Goal: Task Accomplishment & Management: Complete application form

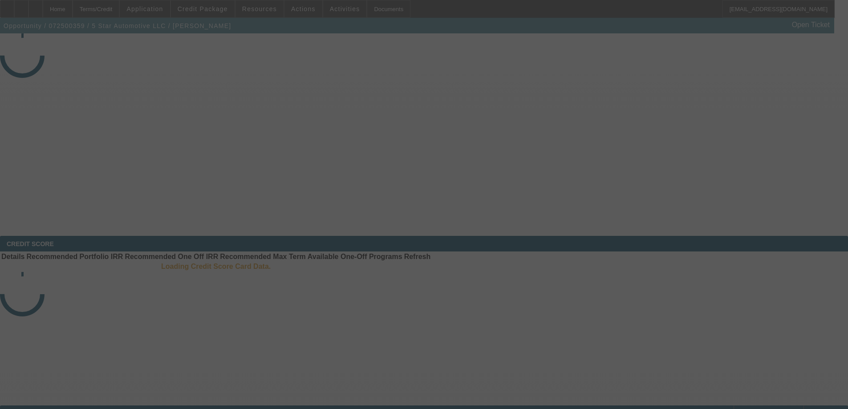
select select "3"
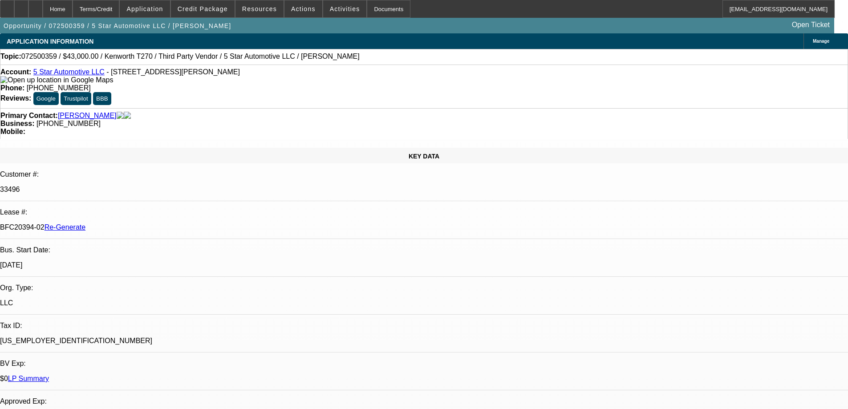
select select "0"
select select "6"
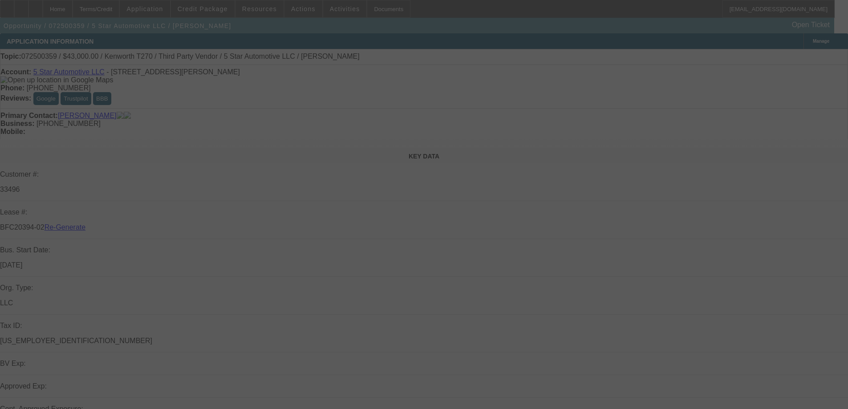
select select "3"
select select "0"
select select "6"
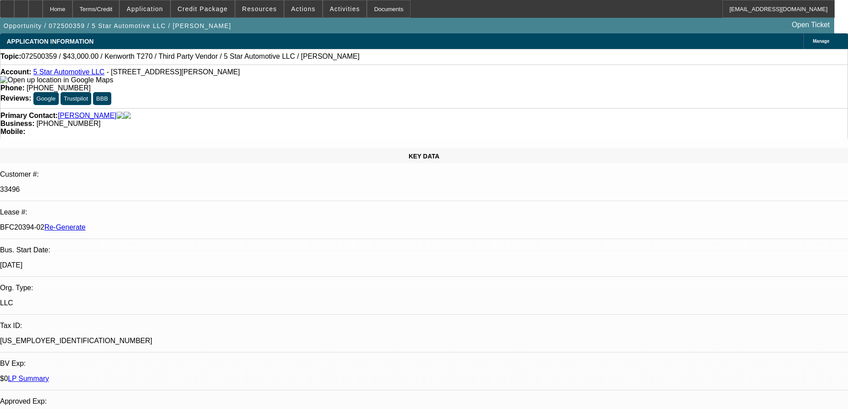
click at [576, 20] on div "Opportunity / 072500359 / 5 Star Automotive LLC / [PERSON_NAME] Open Ticket" at bounding box center [417, 26] width 834 height 16
click at [367, 10] on div "Documents" at bounding box center [389, 9] width 44 height 18
click at [301, 12] on span at bounding box center [303, 8] width 38 height 21
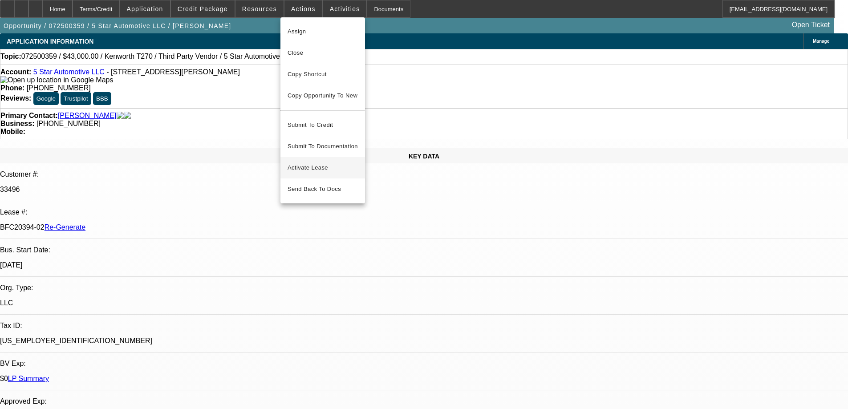
click at [320, 162] on span "Activate Lease" at bounding box center [322, 167] width 70 height 11
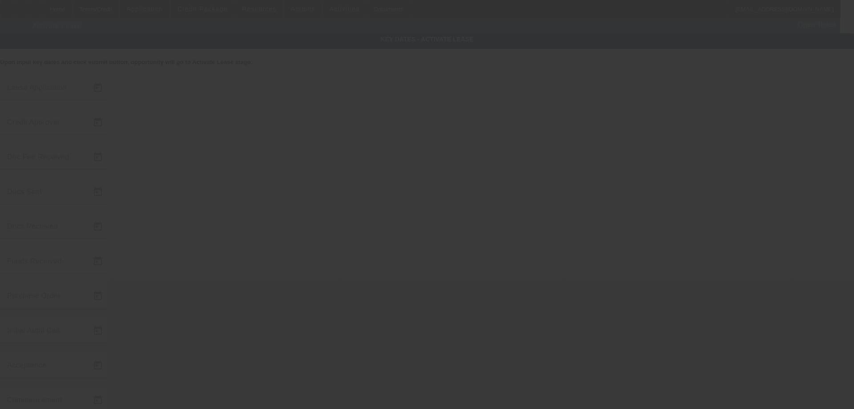
type input "[DATE]"
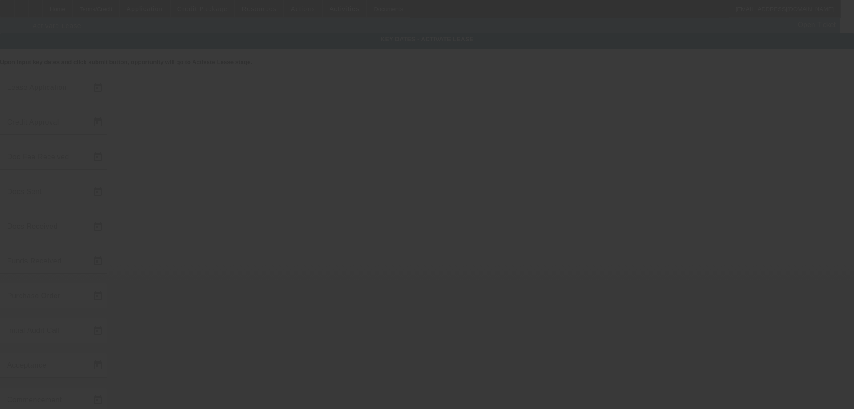
type input "[DATE]"
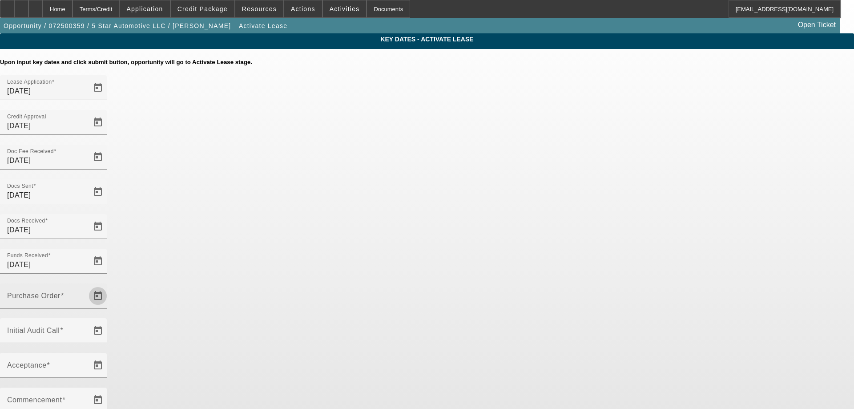
click at [109, 285] on span "Open calendar" at bounding box center [97, 295] width 21 height 21
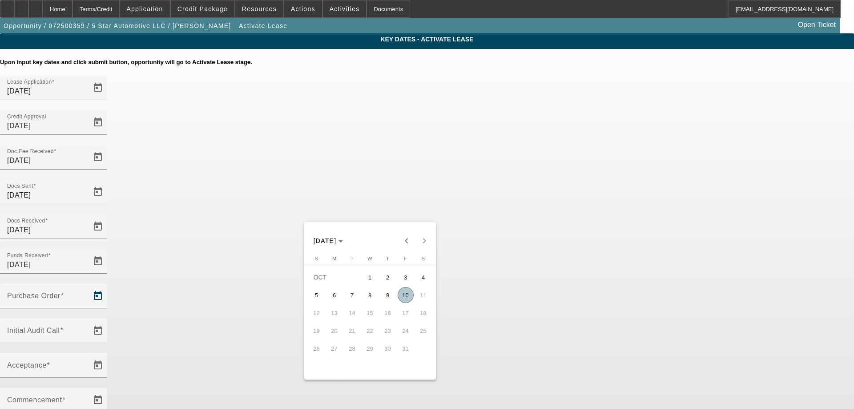
click at [405, 296] on span "10" at bounding box center [406, 295] width 16 height 16
type input "[DATE]"
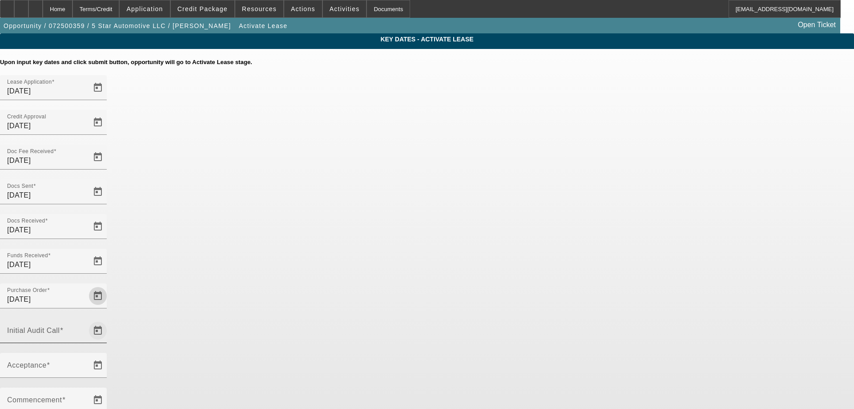
click at [109, 320] on span "Open calendar" at bounding box center [97, 330] width 21 height 21
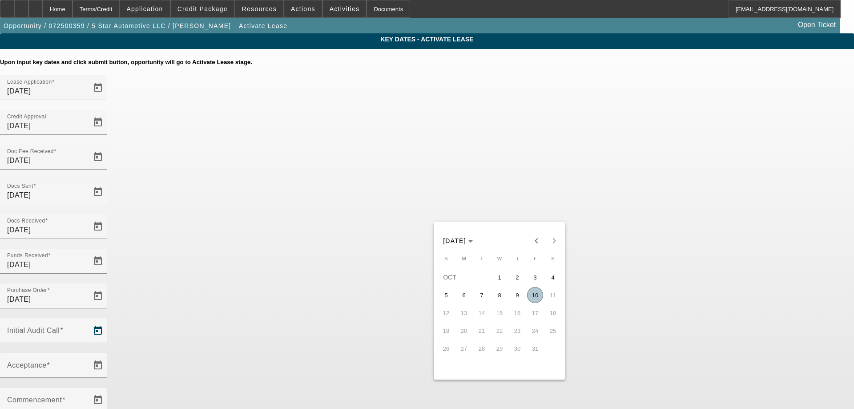
click at [537, 298] on span "10" at bounding box center [535, 295] width 16 height 16
type input "[DATE]"
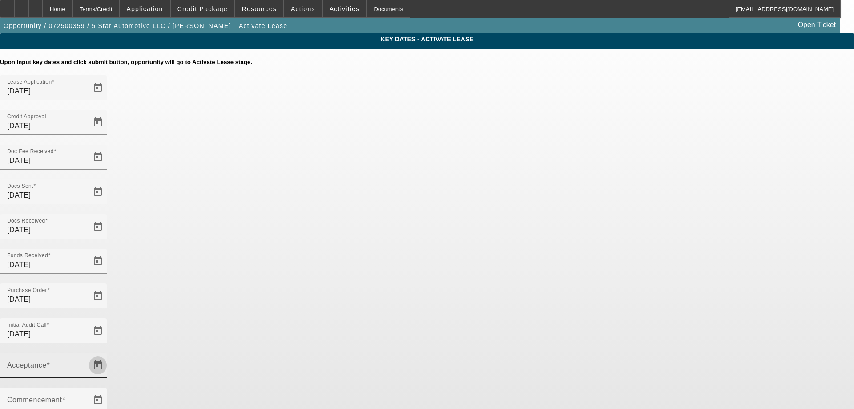
click at [109, 355] on span "Open calendar" at bounding box center [97, 365] width 21 height 21
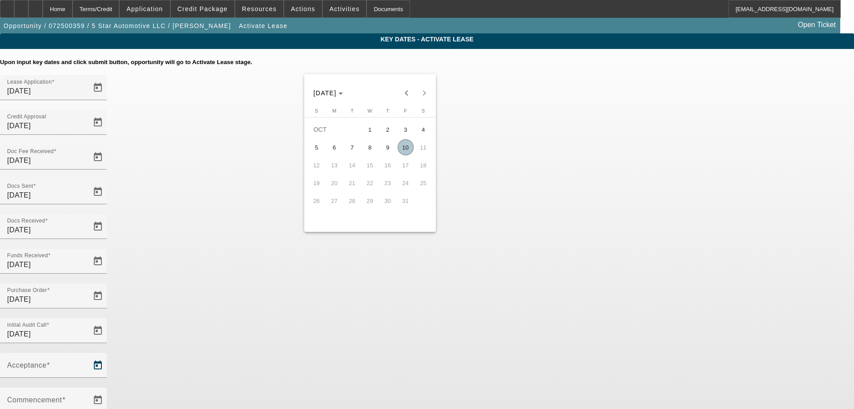
click at [405, 154] on span "10" at bounding box center [406, 147] width 16 height 16
type input "[DATE]"
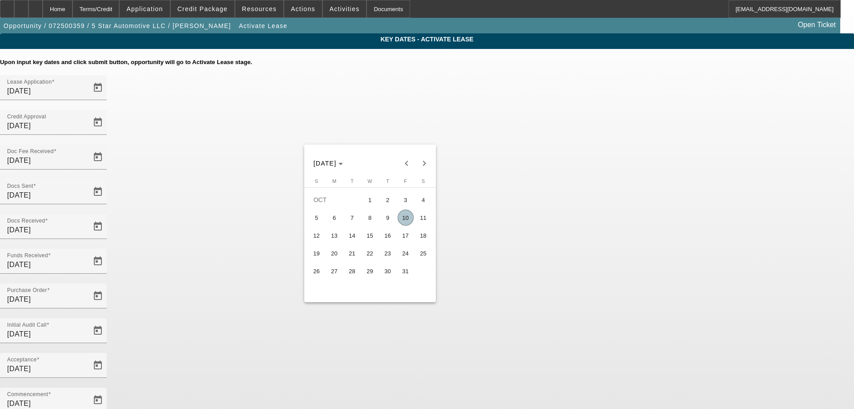
click at [372, 243] on span "15" at bounding box center [370, 235] width 16 height 16
type input "[DATE]"
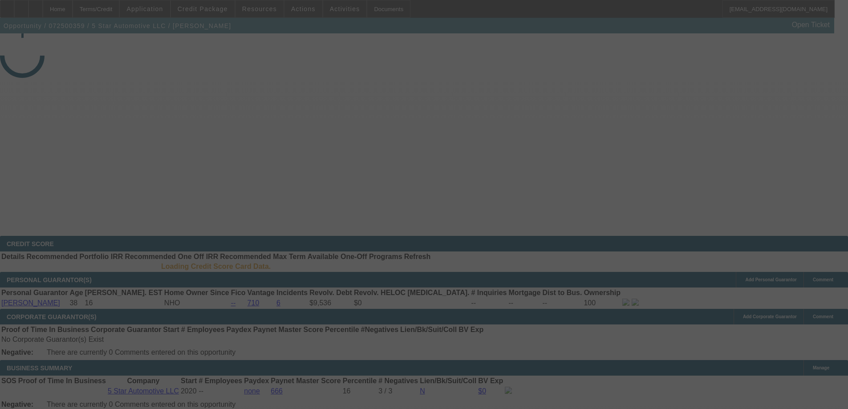
select select "4"
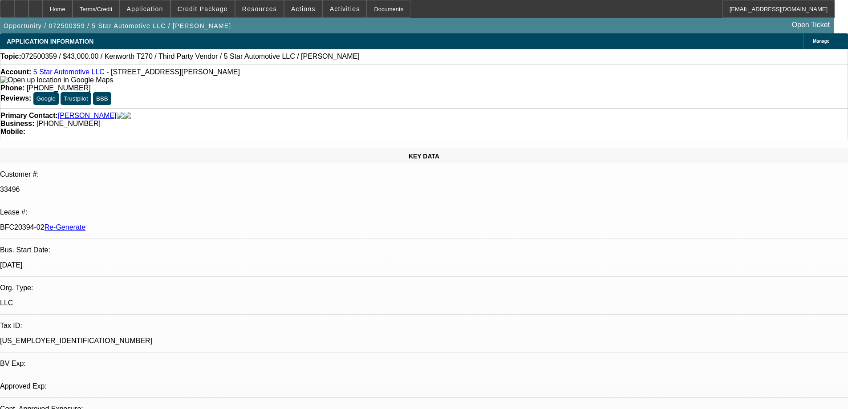
select select "0"
select select "6"
click at [210, 9] on span "Credit Package" at bounding box center [203, 8] width 50 height 7
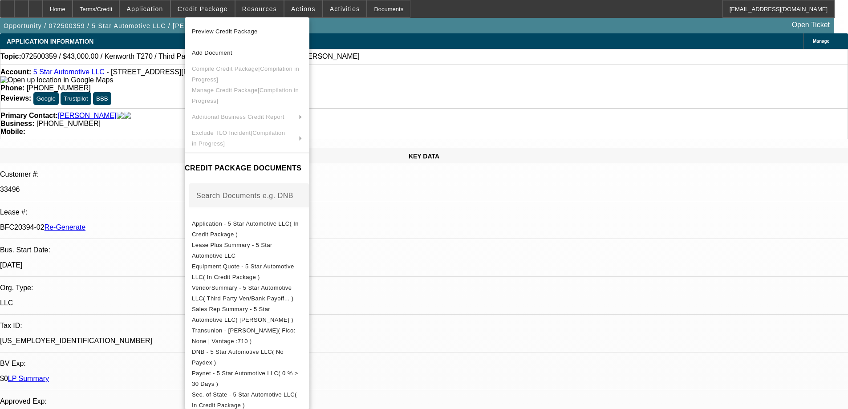
click at [214, 29] on span "Preview Credit Package" at bounding box center [225, 31] width 66 height 7
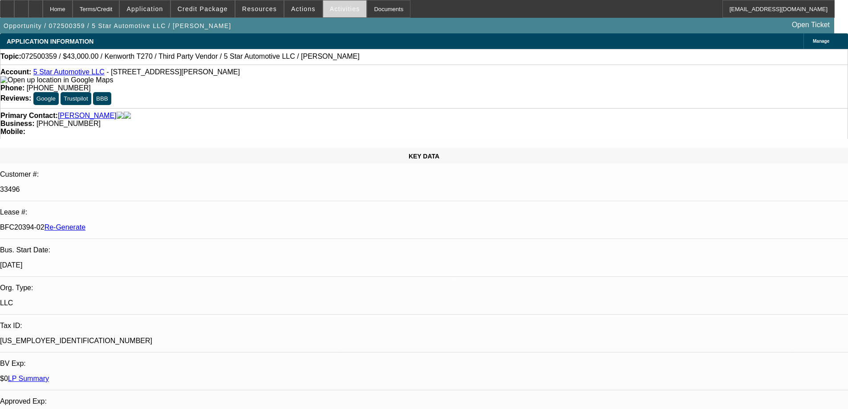
click at [330, 11] on span "Activities" at bounding box center [345, 8] width 30 height 7
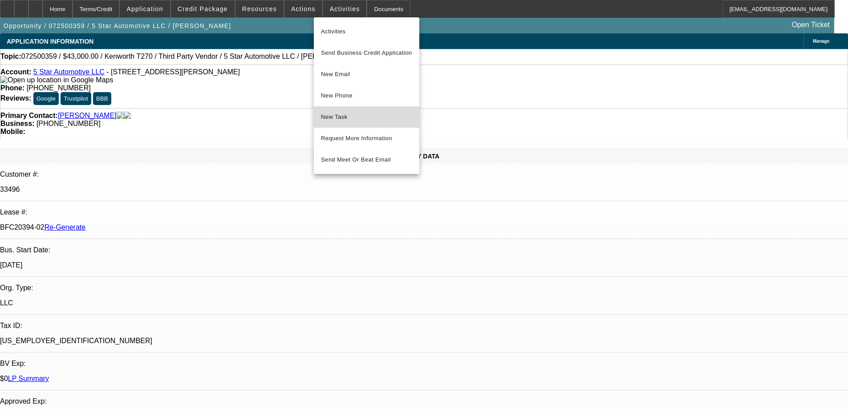
click at [343, 123] on button "New Task" at bounding box center [366, 116] width 105 height 21
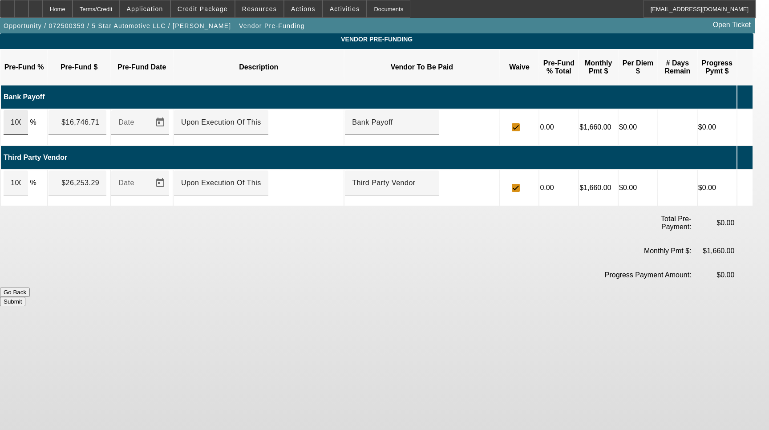
click at [28, 111] on div "100" at bounding box center [16, 122] width 24 height 25
type input "$16,746.71"
click at [28, 171] on div "100" at bounding box center [16, 182] width 24 height 25
type input "$26,253.29"
click at [171, 112] on span "Open calendar" at bounding box center [160, 122] width 21 height 21
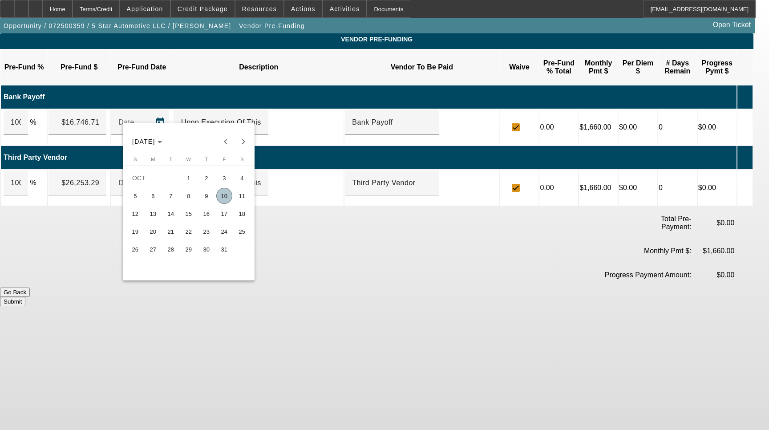
click at [222, 201] on span "10" at bounding box center [224, 196] width 16 height 16
type input "[DATE]"
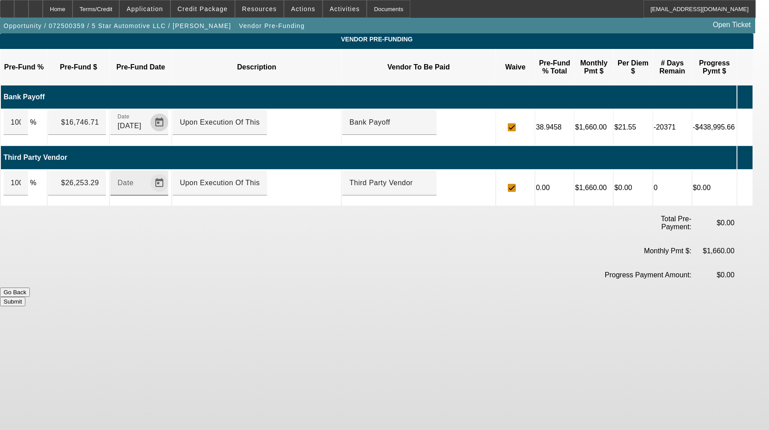
click at [166, 172] on span "Open calendar" at bounding box center [159, 182] width 21 height 21
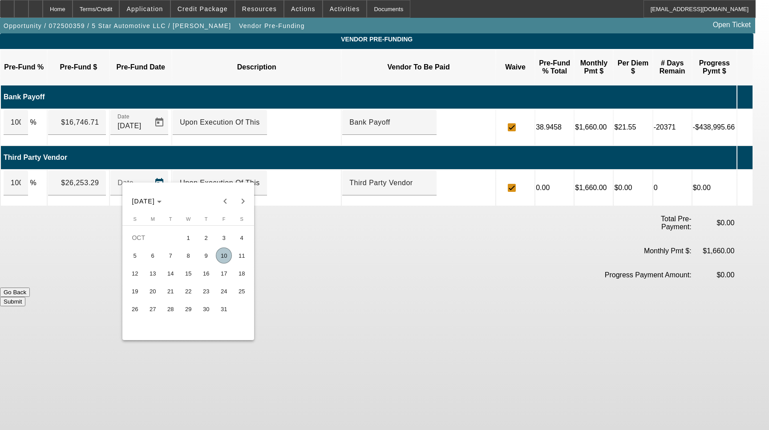
click at [228, 263] on span "10" at bounding box center [224, 255] width 16 height 16
type input "[DATE]"
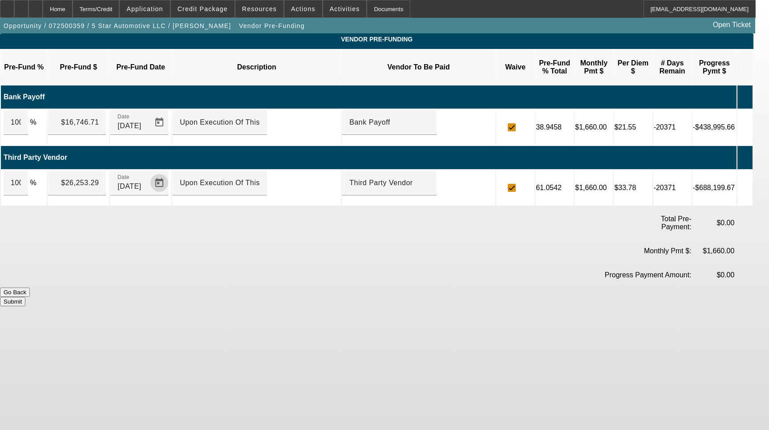
click at [25, 297] on button "Submit" at bounding box center [12, 301] width 25 height 9
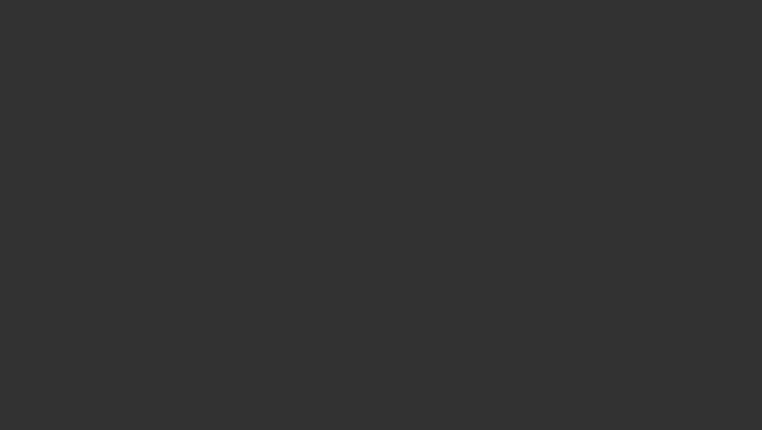
select select "3"
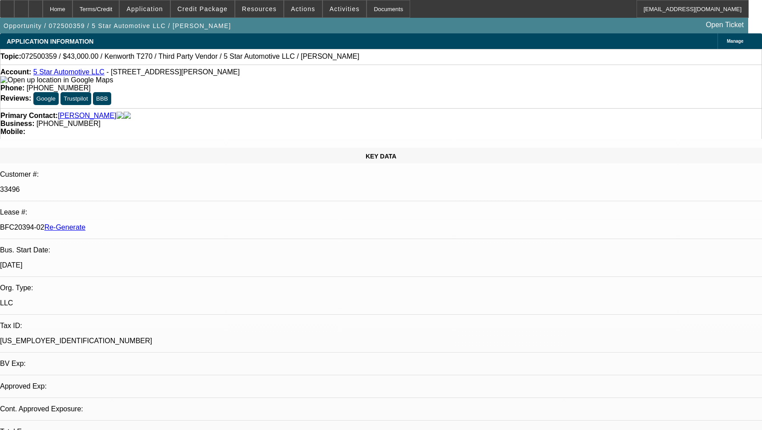
select select "0"
select select "6"
